Goal: Task Accomplishment & Management: Complete application form

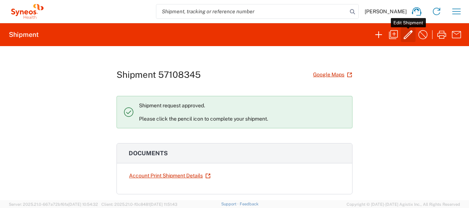
click at [408, 33] on icon "button" at bounding box center [408, 35] width 12 height 12
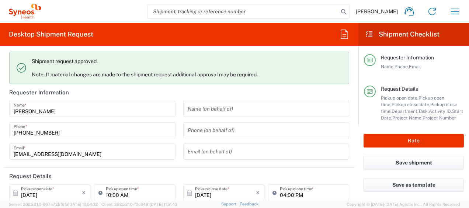
type input "Your Packaging"
type input "4510 DEPARTMENTAL EXPENSE"
type input "4510"
type input "[GEOGRAPHIC_DATA]"
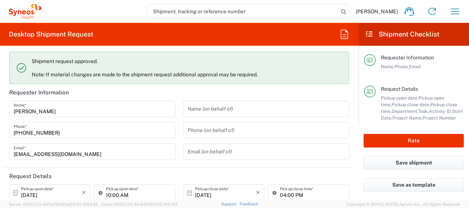
type input "[GEOGRAPHIC_DATA]"
type input "Syneos Health Ukraine, LLC"
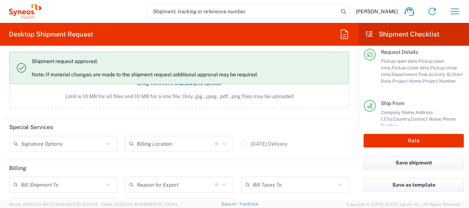
scroll to position [996, 0]
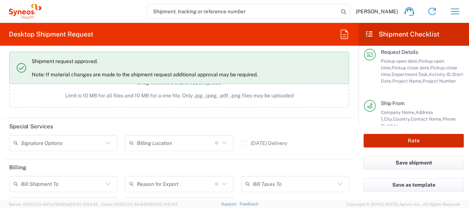
click at [442, 140] on button "Rate" at bounding box center [414, 141] width 100 height 14
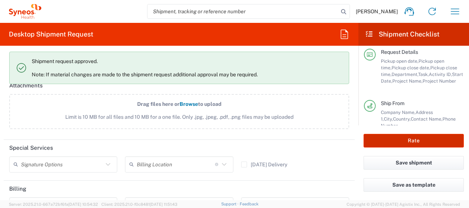
scroll to position [1017, 0]
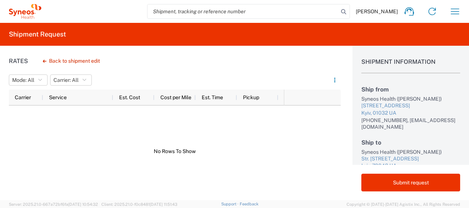
drag, startPoint x: 205, startPoint y: 149, endPoint x: 142, endPoint y: 146, distance: 63.5
click at [135, 145] on div at bounding box center [146, 152] width 275 height 92
drag, startPoint x: 150, startPoint y: 151, endPoint x: 221, endPoint y: 149, distance: 71.6
click at [221, 150] on div at bounding box center [146, 152] width 275 height 92
click at [79, 61] on button "Back to shipment edit" at bounding box center [71, 61] width 69 height 13
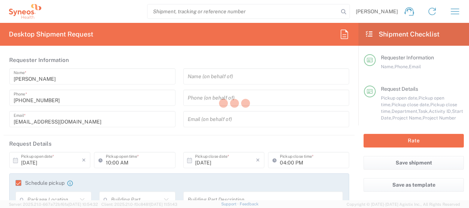
type input "4510 DEPARTMENTAL EXPENSE"
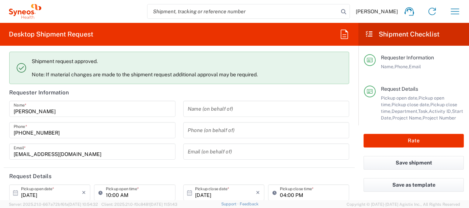
type input "4510"
type input "Your Packaging"
type input "4510 DEPARTMENTAL EXPENSE"
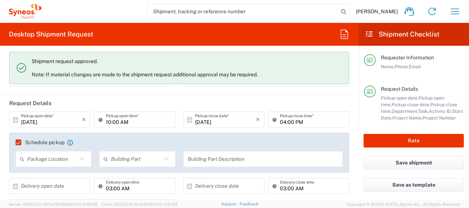
scroll to position [74, 0]
click at [187, 118] on icon at bounding box center [189, 118] width 5 height 5
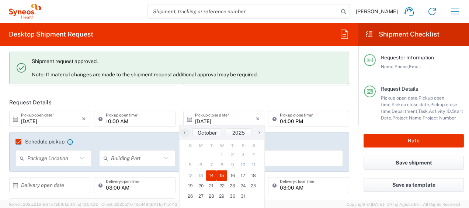
click at [223, 174] on span "15" at bounding box center [222, 175] width 11 height 10
type input "[DATE]"
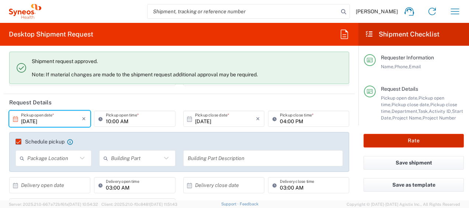
click at [424, 141] on button "Rate" at bounding box center [414, 141] width 100 height 14
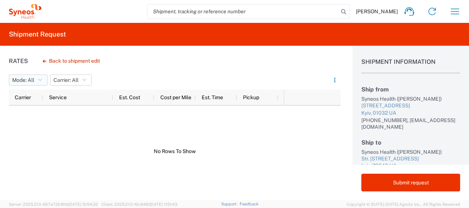
click at [41, 79] on icon "button" at bounding box center [40, 79] width 4 height 5
click at [37, 97] on span "All" at bounding box center [52, 95] width 86 height 11
click at [75, 77] on button "Carrier: All" at bounding box center [63, 80] width 42 height 11
click at [69, 94] on span "All" at bounding box center [86, 95] width 86 height 11
click at [56, 162] on div at bounding box center [146, 152] width 275 height 92
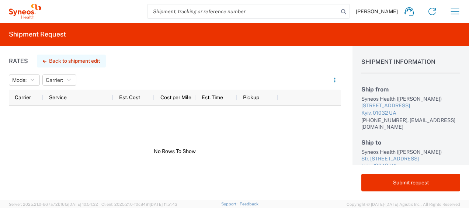
click at [74, 59] on button "Back to shipment edit" at bounding box center [71, 61] width 69 height 13
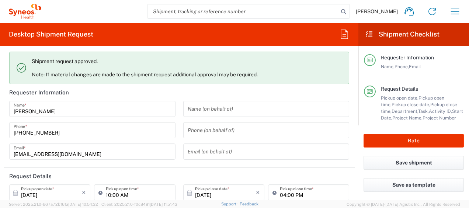
type input "4510 DEPARTMENTAL EXPENSE"
type input "Your Packaging"
type input "4510 DEPARTMENTAL EXPENSE"
type input "4510"
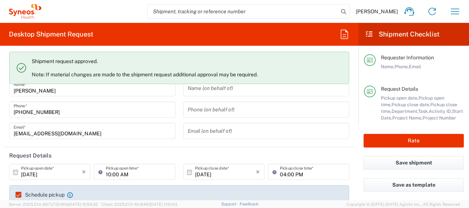
scroll to position [37, 0]
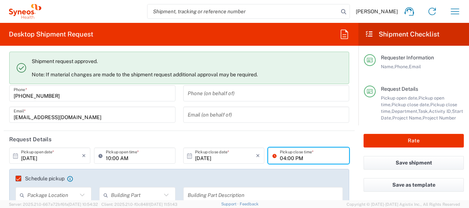
click at [282, 159] on input "04:00 PM" at bounding box center [312, 155] width 65 height 13
type input "06:00 PM"
click at [225, 132] on header "Request Details" at bounding box center [179, 139] width 351 height 17
click at [16, 155] on icon at bounding box center [15, 155] width 5 height 5
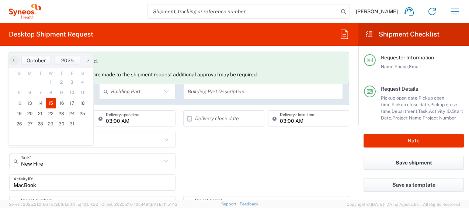
scroll to position [111, 0]
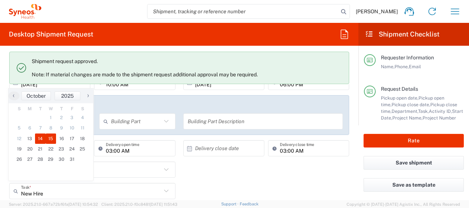
click at [39, 137] on span "14" at bounding box center [40, 139] width 11 height 10
type input "[DATE]"
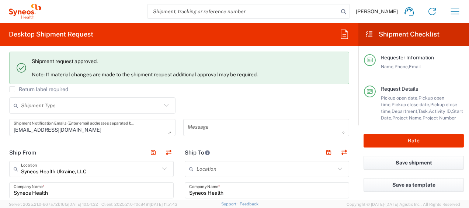
scroll to position [295, 0]
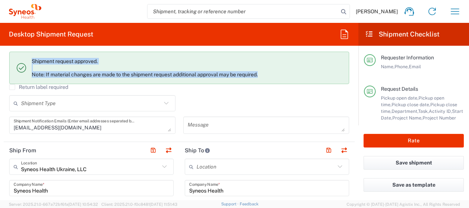
drag, startPoint x: 269, startPoint y: 74, endPoint x: 32, endPoint y: 60, distance: 236.9
click at [32, 60] on div "Shipment request approved. Note: If material changes are made to the shipment r…" at bounding box center [187, 68] width 311 height 20
copy div "Shipment request approved. Note: If material changes are made to the shipment r…"
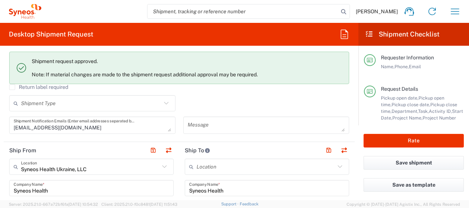
click at [200, 100] on div "Shipment Type Batch Regular" at bounding box center [180, 105] width 348 height 21
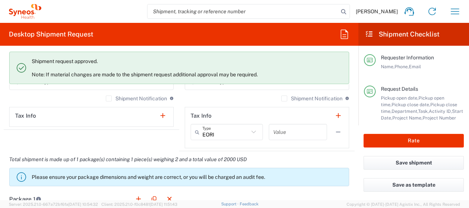
scroll to position [627, 0]
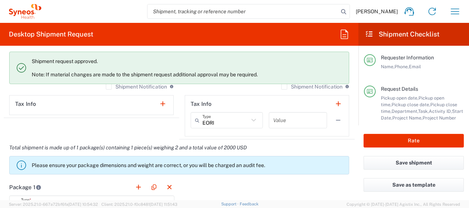
click at [249, 118] on icon at bounding box center [254, 120] width 10 height 10
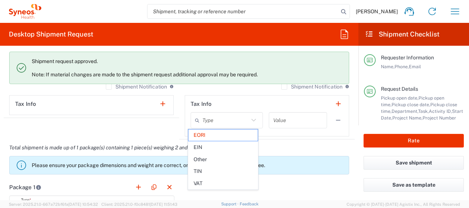
click at [249, 118] on icon at bounding box center [254, 120] width 10 height 10
click at [287, 148] on div "Total shipment is made up of 1 package(s) containing 1 piece(s) weighing 2 and …" at bounding box center [179, 158] width 359 height 39
type input "EORI"
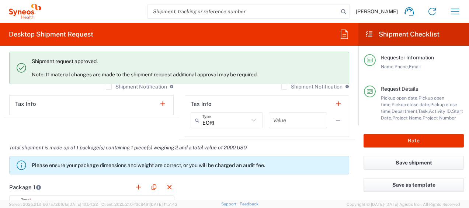
click at [285, 122] on input "text" at bounding box center [297, 120] width 49 height 13
click at [296, 145] on div "Total shipment is made up of 1 package(s) containing 1 piece(s) weighing 2 and …" at bounding box center [179, 158] width 359 height 39
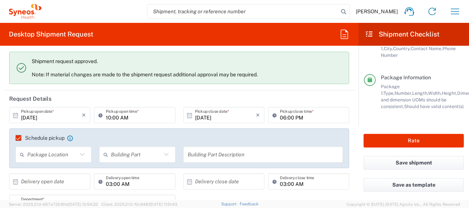
scroll to position [66, 0]
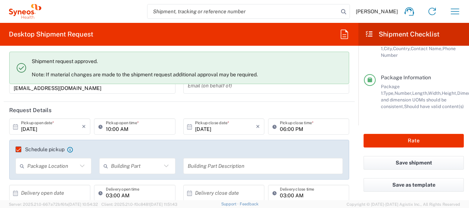
click at [187, 125] on icon at bounding box center [189, 126] width 5 height 5
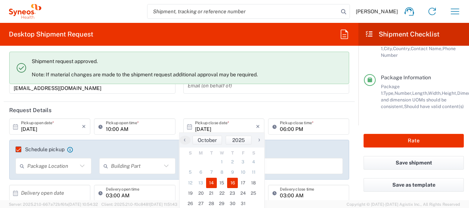
click at [235, 183] on span "16" at bounding box center [232, 183] width 11 height 10
type input "[DATE]"
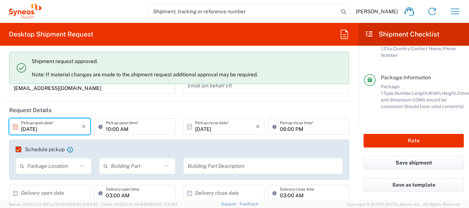
click at [13, 125] on icon at bounding box center [15, 126] width 5 height 5
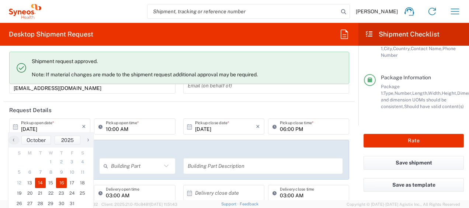
click at [39, 183] on span "14" at bounding box center [40, 183] width 11 height 10
type input "[DATE]"
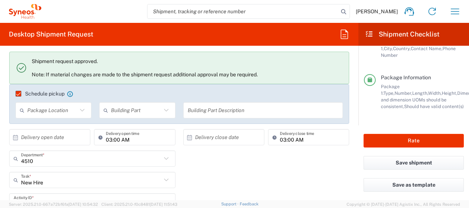
scroll to position [140, 0]
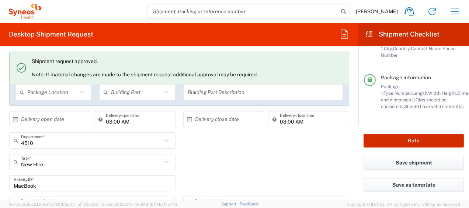
click at [431, 139] on button "Rate" at bounding box center [414, 141] width 100 height 14
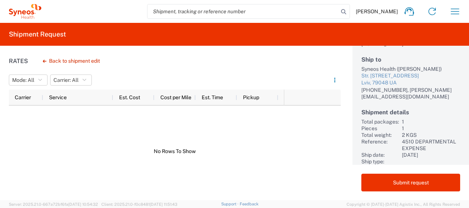
scroll to position [89, 0]
click at [246, 153] on div at bounding box center [146, 152] width 275 height 92
click at [83, 61] on button "Back to shipment edit" at bounding box center [71, 61] width 69 height 13
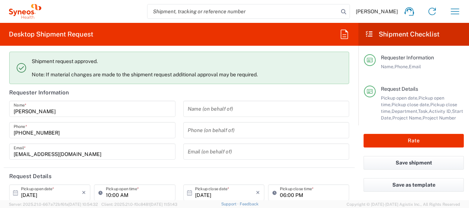
type input "4510 DEPARTMENTAL EXPENSE"
type input "Your Packaging"
type input "4510"
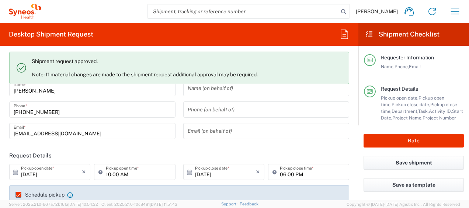
scroll to position [37, 0]
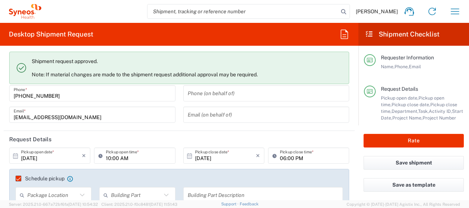
click at [14, 155] on icon at bounding box center [15, 155] width 5 height 5
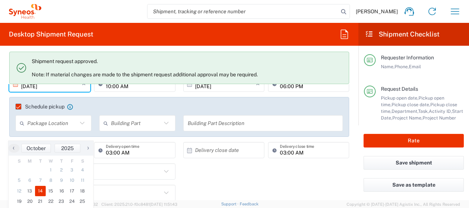
scroll to position [111, 0]
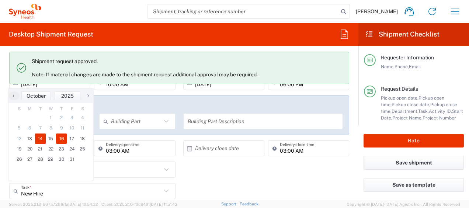
click at [61, 137] on span "16" at bounding box center [61, 139] width 11 height 10
type input "[DATE]"
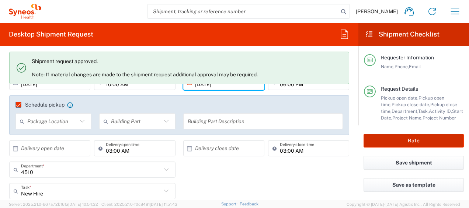
click at [439, 141] on button "Rate" at bounding box center [414, 141] width 100 height 14
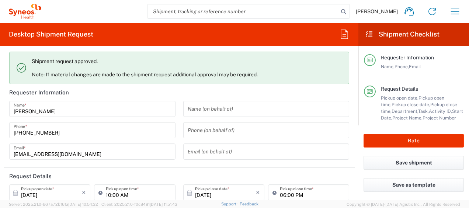
type input "4510 DEPARTMENTAL EXPENSE"
type input "Your Packaging"
type input "4510"
type input "4510 DEPARTMENTAL EXPENSE"
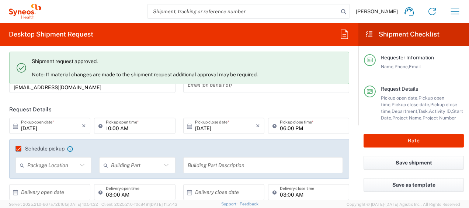
scroll to position [74, 0]
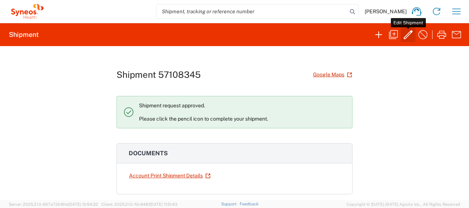
click at [409, 34] on icon "button" at bounding box center [408, 35] width 12 height 12
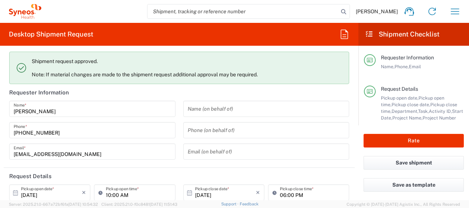
type input "4510 DEPARTMENTAL EXPENSE"
type input "4510"
type input "Your Packaging"
type input "[GEOGRAPHIC_DATA]"
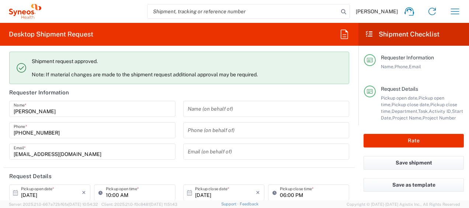
type input "[GEOGRAPHIC_DATA]"
type input "Syneos Health Ukraine, LLC"
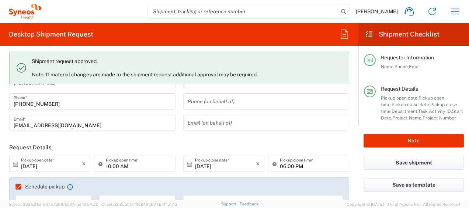
scroll to position [74, 0]
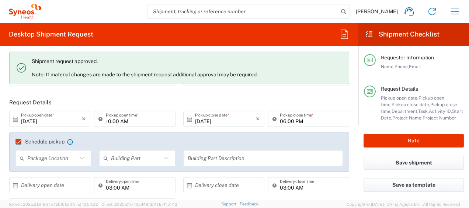
click at [14, 117] on icon at bounding box center [15, 119] width 7 height 7
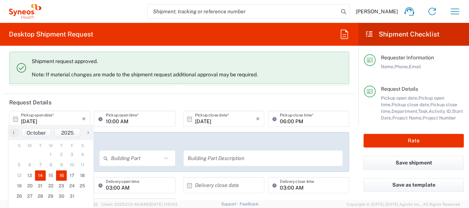
click at [43, 176] on span "14" at bounding box center [40, 175] width 11 height 10
type input "[DATE]"
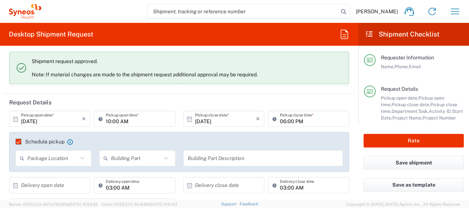
click at [17, 139] on label "Schedule pickup" at bounding box center [39, 142] width 49 height 6
click at [15, 142] on input "Schedule pickup" at bounding box center [15, 142] width 0 height 0
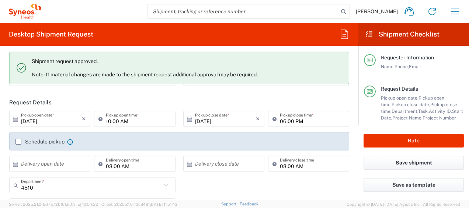
click at [18, 139] on label "Schedule pickup" at bounding box center [39, 142] width 49 height 6
click at [18, 142] on input "Schedule pickup" at bounding box center [18, 142] width 0 height 0
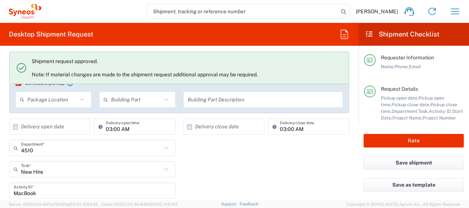
scroll to position [184, 0]
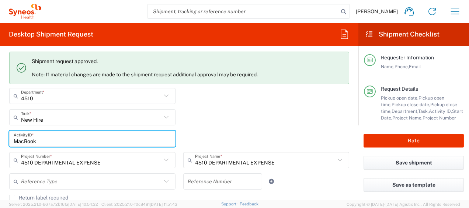
drag, startPoint x: 26, startPoint y: 139, endPoint x: -1, endPoint y: 138, distance: 27.3
click at [0, 138] on html "Olena Onushko Home Shipment estimator Shipment tracking Desktop shipment reques…" at bounding box center [234, 104] width 469 height 208
type input "Laptop"
click at [254, 134] on div "Laptop Activity ID *" at bounding box center [180, 141] width 348 height 21
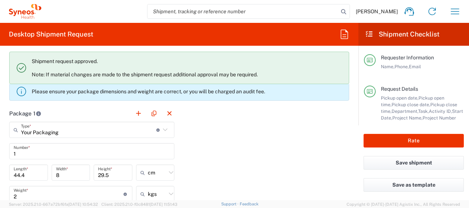
scroll to position [738, 0]
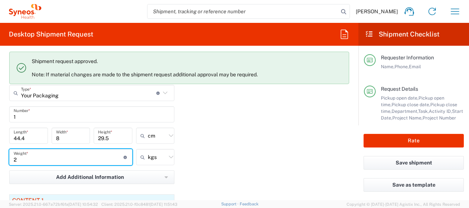
drag, startPoint x: 42, startPoint y: 157, endPoint x: -1, endPoint y: 147, distance: 45.0
click at [0, 147] on html "Olena Onushko Home Shipment estimator Shipment tracking Desktop shipment reques…" at bounding box center [234, 104] width 469 height 208
type input "1.46"
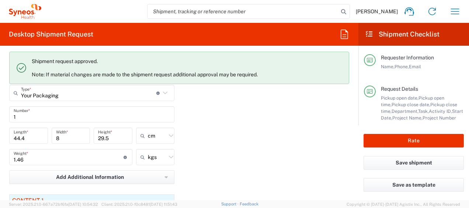
click at [294, 166] on div "Package 1 Your Packaging Type * Material used to package goods Your Packaging E…" at bounding box center [179, 170] width 351 height 205
click at [209, 190] on div "Package 1 Your Packaging Type * Material used to package goods Your Packaging E…" at bounding box center [179, 170] width 351 height 205
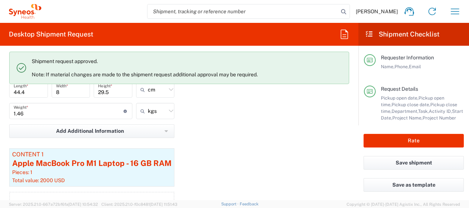
scroll to position [775, 0]
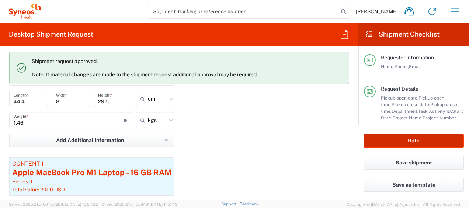
click at [419, 139] on button "Rate" at bounding box center [414, 141] width 100 height 14
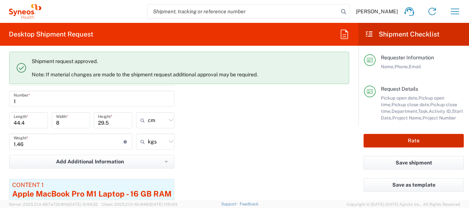
scroll to position [796, 0]
